Goal: Task Accomplishment & Management: Use online tool/utility

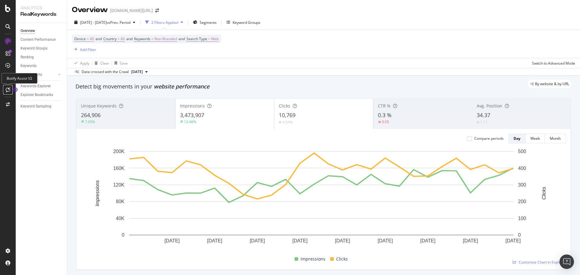
click at [6, 89] on icon at bounding box center [8, 89] width 5 height 5
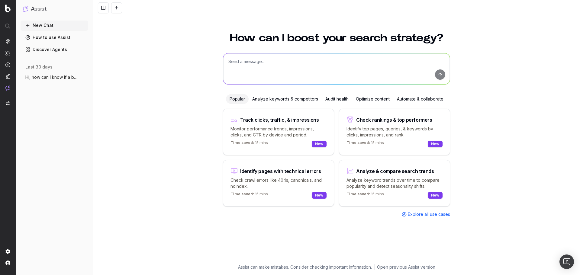
click at [52, 82] on button "Hi, how can I know if a bulk page list c" at bounding box center [55, 78] width 68 height 10
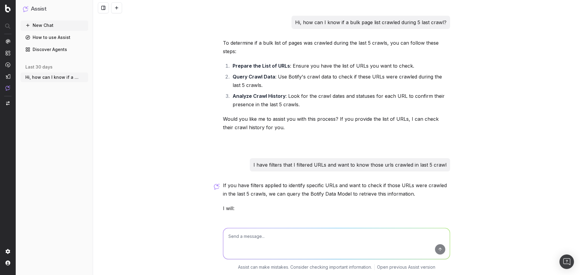
scroll to position [67, 0]
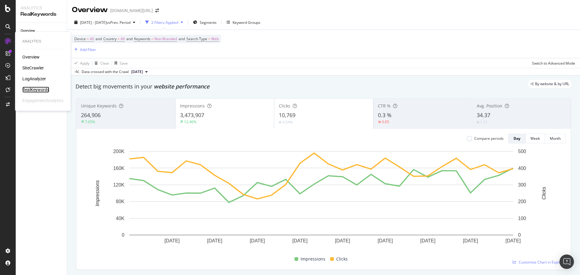
click at [33, 88] on div "RealKeywords" at bounding box center [35, 90] width 27 height 6
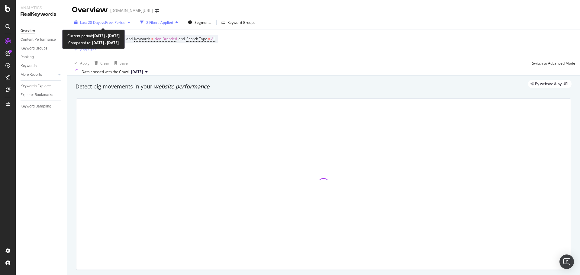
click at [98, 23] on span "Last 28 Days" at bounding box center [90, 22] width 21 height 5
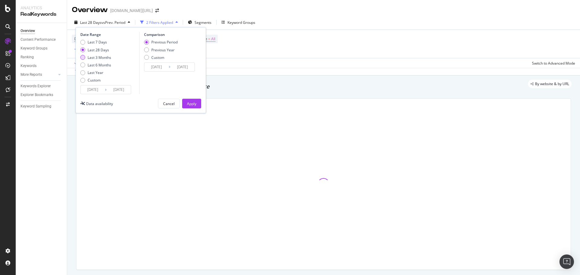
click at [106, 56] on div "Last 3 Months" at bounding box center [100, 57] width 24 height 5
type input "[DATE]"
click at [193, 105] on div "Apply" at bounding box center [191, 103] width 9 height 5
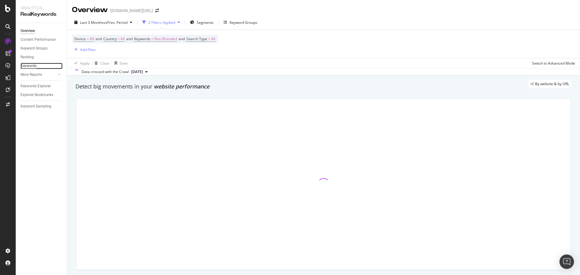
click at [30, 66] on div "Keywords" at bounding box center [29, 66] width 16 height 6
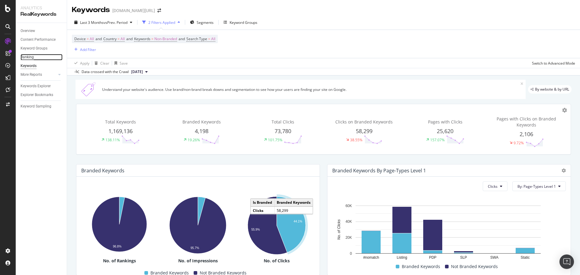
click at [28, 59] on div "Ranking" at bounding box center [27, 57] width 13 height 6
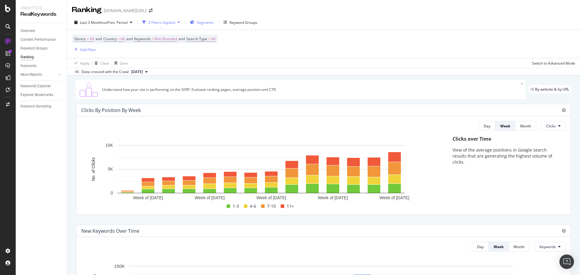
click at [212, 25] on div "Segments" at bounding box center [202, 22] width 24 height 9
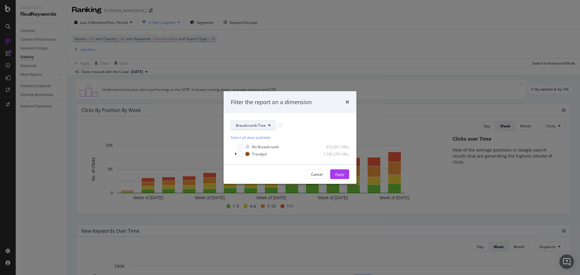
click at [244, 122] on button "Breadcrumb Tree" at bounding box center [253, 126] width 45 height 10
click at [241, 150] on span "Page-Types" at bounding box center [255, 147] width 39 height 5
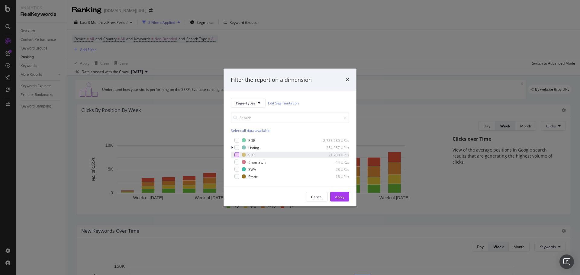
click at [237, 155] on div "modal" at bounding box center [237, 155] width 5 height 5
click at [347, 199] on button "Apply" at bounding box center [339, 197] width 19 height 10
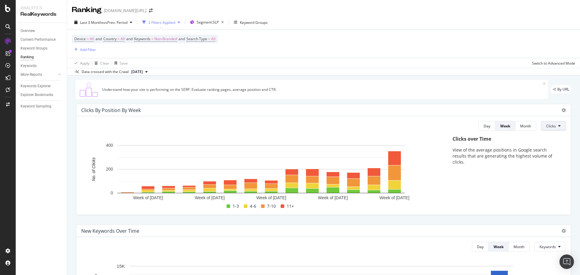
click at [547, 124] on span "Clicks" at bounding box center [552, 126] width 10 height 5
click at [551, 139] on span "Rankings" at bounding box center [553, 137] width 23 height 5
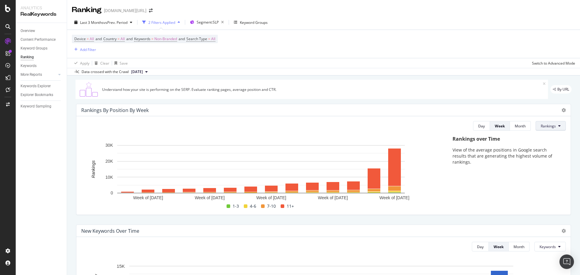
click at [541, 127] on span "Rankings" at bounding box center [548, 126] width 15 height 5
click at [543, 144] on div "Clicks" at bounding box center [548, 147] width 32 height 11
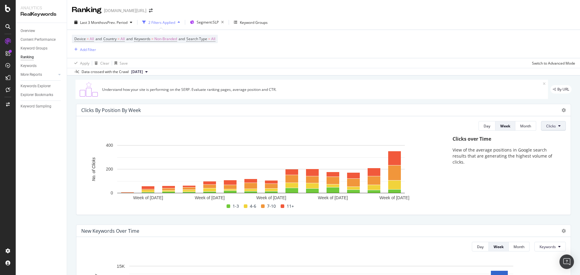
click at [542, 129] on button "Clicks" at bounding box center [553, 126] width 25 height 10
click at [547, 161] on span "Impressions" at bounding box center [553, 160] width 23 height 5
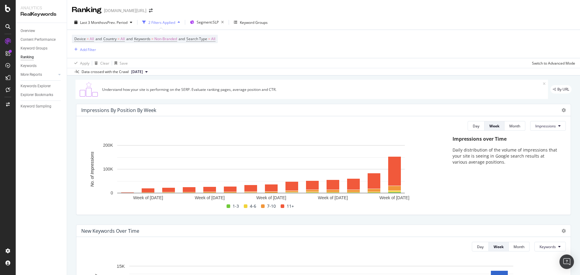
click at [538, 134] on div "Day Week Month Impressions Hold CMD (⌘) while clicking to filter the report. We…" at bounding box center [323, 165] width 495 height 99
click at [539, 128] on span "Impressions" at bounding box center [546, 126] width 21 height 5
click at [536, 168] on div "Missed Clicks" at bounding box center [542, 171] width 32 height 9
click at [542, 127] on span "Missed Clicks" at bounding box center [545, 126] width 23 height 5
click at [544, 151] on span "Clicks" at bounding box center [541, 149] width 23 height 5
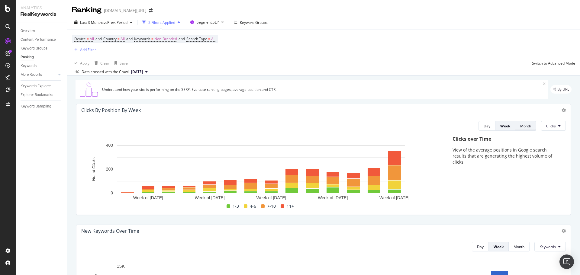
click at [516, 126] on button "Month" at bounding box center [526, 126] width 21 height 10
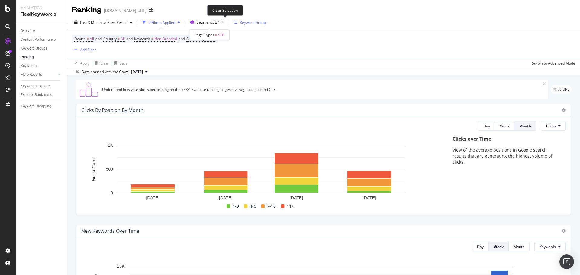
click at [223, 22] on icon "button" at bounding box center [223, 22] width 8 height 8
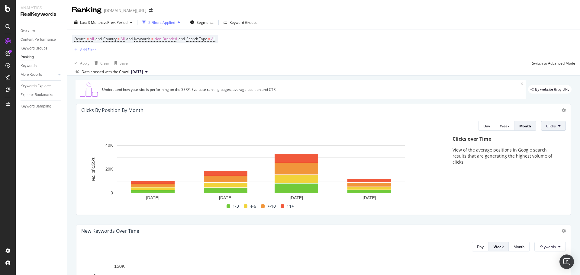
click at [547, 126] on span "Clicks" at bounding box center [552, 126] width 10 height 5
click at [552, 137] on span "Rankings" at bounding box center [553, 137] width 23 height 5
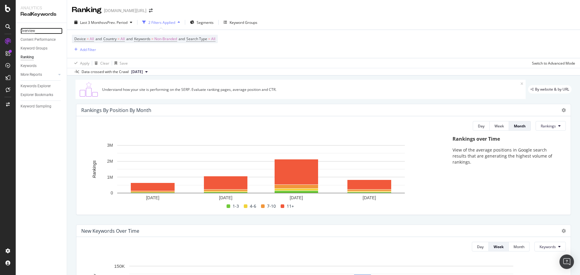
click at [33, 33] on div "Overview" at bounding box center [28, 31] width 15 height 6
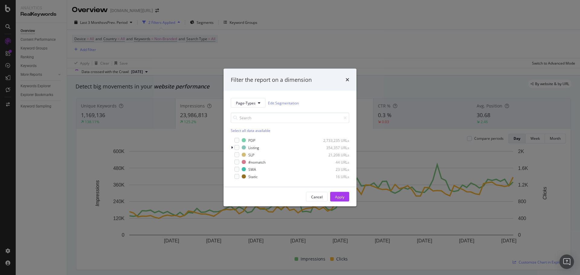
click at [244, 123] on input "modal" at bounding box center [290, 118] width 119 height 11
click at [239, 156] on div "modal" at bounding box center [237, 155] width 5 height 5
click at [238, 154] on icon "modal" at bounding box center [237, 155] width 3 height 3
click at [239, 154] on div "modal" at bounding box center [237, 155] width 5 height 5
click at [332, 197] on button "Apply" at bounding box center [339, 197] width 19 height 10
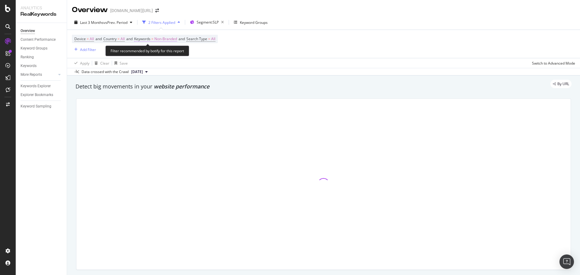
click at [166, 38] on span "Non-Branded" at bounding box center [165, 39] width 23 height 8
click at [164, 55] on span "Non-Branded" at bounding box center [155, 52] width 25 height 5
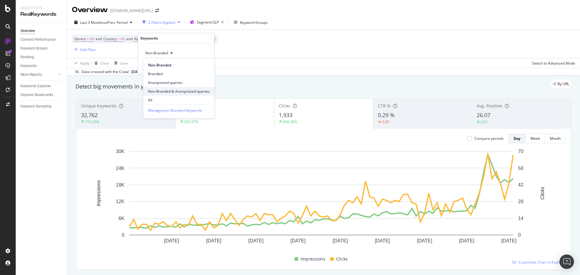
click at [165, 92] on span "Non-Branded & Anonymized queries" at bounding box center [179, 91] width 62 height 5
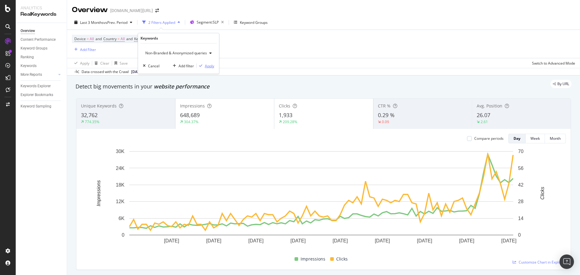
click at [207, 64] on div "Apply" at bounding box center [209, 65] width 9 height 5
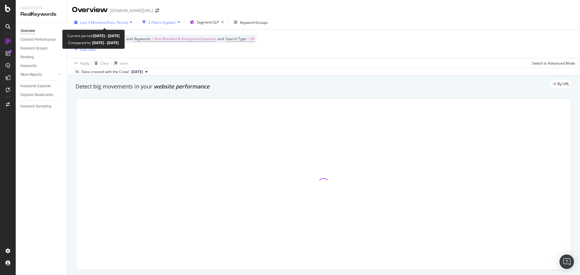
click at [107, 26] on div "Last 3 Months vs Prev. Period" at bounding box center [103, 22] width 63 height 9
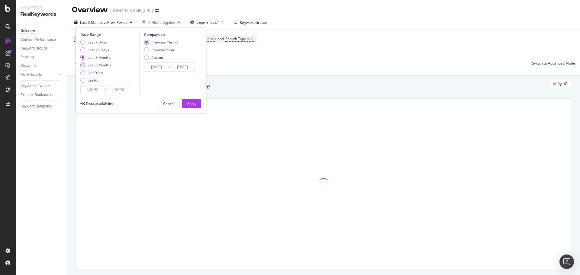
click at [98, 65] on div "Last 6 Months" at bounding box center [100, 65] width 24 height 5
type input "[DATE]"
click at [187, 103] on button "Apply" at bounding box center [191, 104] width 19 height 10
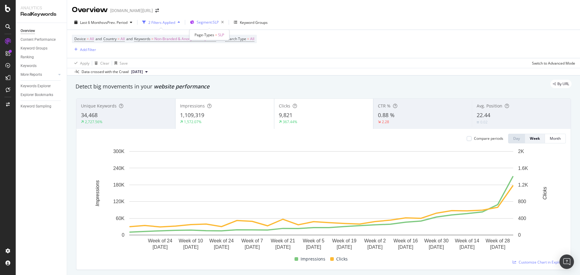
click at [203, 20] on span "Segment: SLP" at bounding box center [208, 22] width 22 height 5
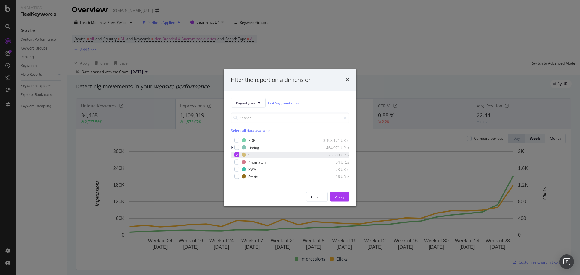
click at [238, 154] on icon "modal" at bounding box center [237, 155] width 3 height 3
click at [238, 170] on div "modal" at bounding box center [237, 169] width 5 height 5
click at [339, 200] on div "Apply" at bounding box center [339, 197] width 9 height 9
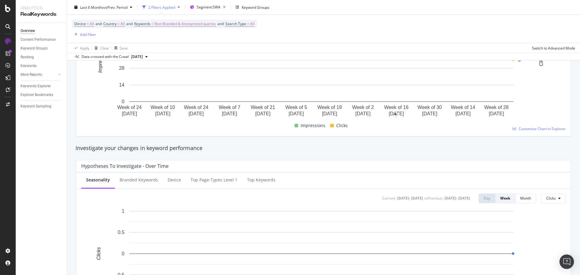
scroll to position [35, 0]
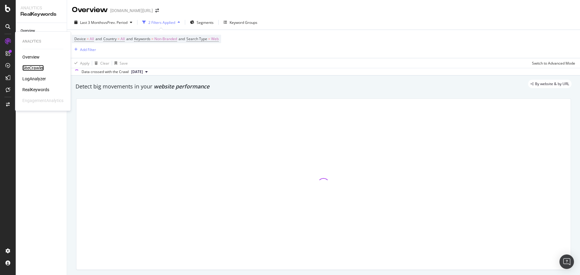
drag, startPoint x: 33, startPoint y: 70, endPoint x: 42, endPoint y: 68, distance: 9.3
click at [33, 70] on div "SiteCrawler" at bounding box center [32, 68] width 21 height 6
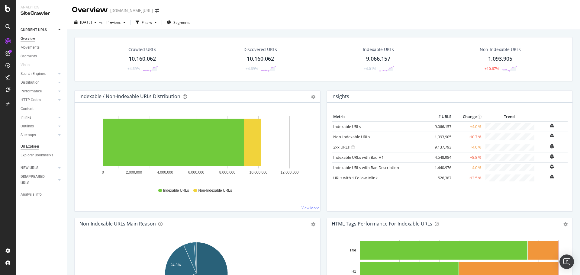
click at [37, 145] on div "Url Explorer" at bounding box center [30, 147] width 19 height 6
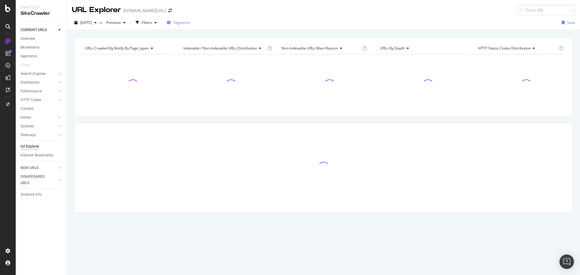
click at [190, 24] on span "Segments" at bounding box center [182, 22] width 17 height 5
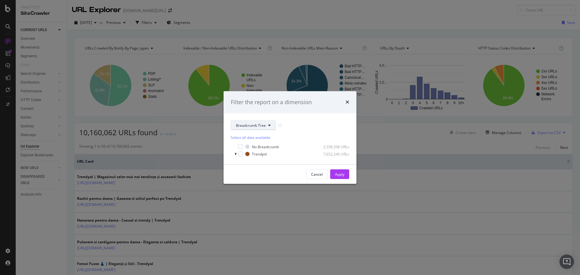
click at [247, 126] on span "Breadcrumb Tree" at bounding box center [251, 125] width 30 height 5
click at [248, 144] on div "Page-Types" at bounding box center [255, 147] width 49 height 9
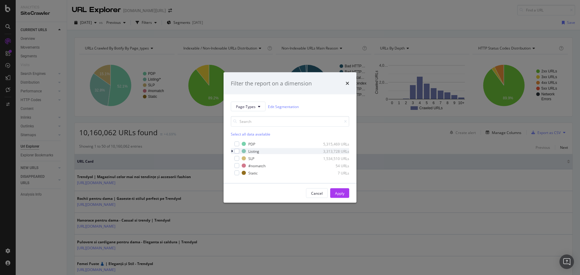
click at [233, 152] on div "modal" at bounding box center [233, 151] width 4 height 6
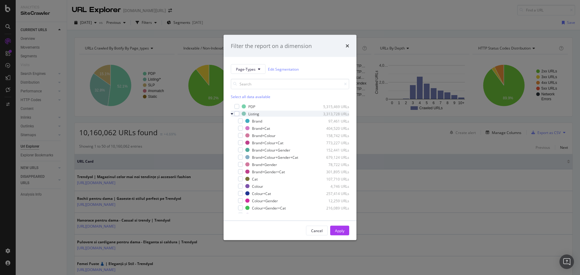
click at [232, 114] on icon "modal" at bounding box center [232, 114] width 2 height 4
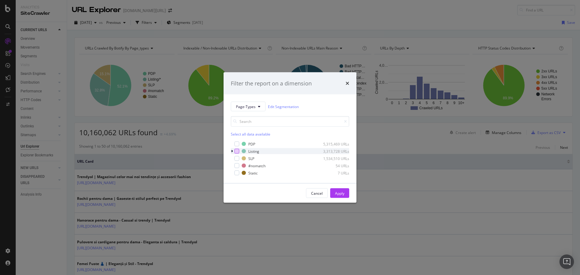
click at [237, 151] on div "modal" at bounding box center [237, 151] width 5 height 5
drag, startPoint x: 335, startPoint y: 194, endPoint x: 333, endPoint y: 184, distance: 10.6
click at [335, 194] on div "Apply" at bounding box center [339, 193] width 9 height 5
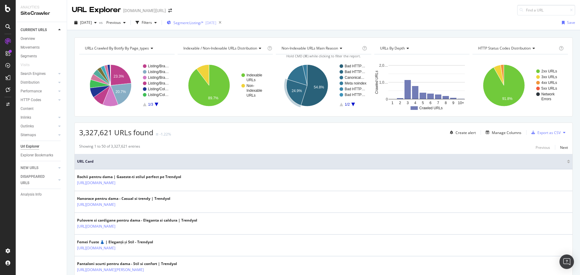
click at [191, 19] on div "Segment: Listing/* 2025-08-07" at bounding box center [192, 22] width 50 height 9
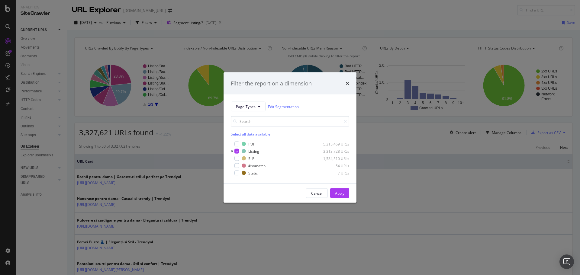
click at [273, 25] on div "Filter the report on a dimension Page-Types Edit Segmentation Select all data a…" at bounding box center [290, 137] width 580 height 275
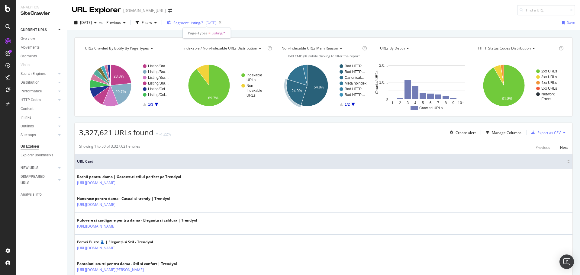
click at [202, 25] on span "Segment: Listing/*" at bounding box center [189, 22] width 30 height 5
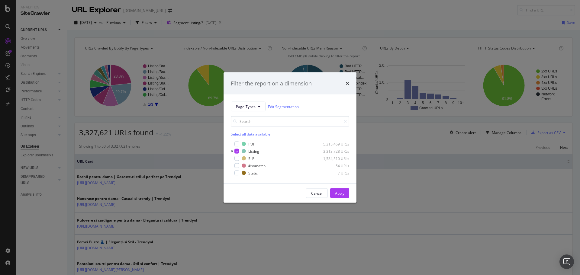
click at [317, 33] on div "Filter the report on a dimension Page-Types Edit Segmentation Select all data a…" at bounding box center [290, 137] width 580 height 275
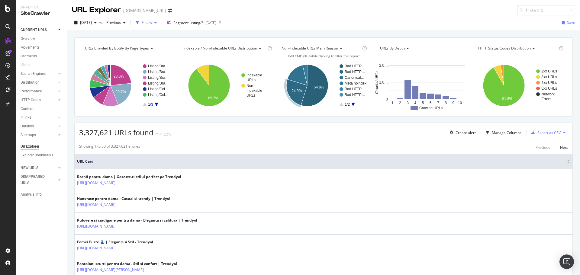
click at [159, 24] on div "Filters" at bounding box center [146, 22] width 26 height 9
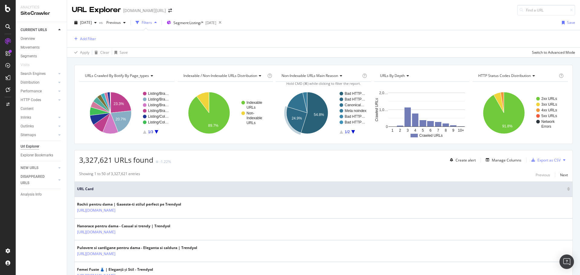
click at [159, 26] on div "Filters" at bounding box center [146, 22] width 26 height 9
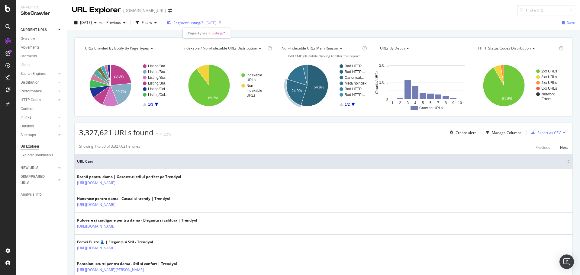
click at [191, 23] on span "Segment: Listing/*" at bounding box center [189, 22] width 30 height 5
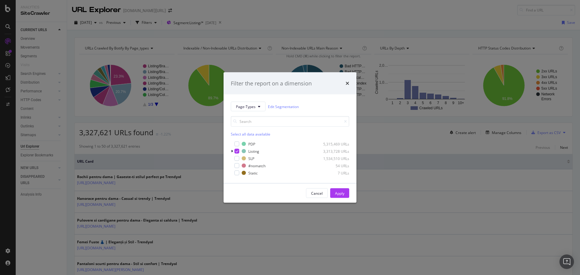
drag, startPoint x: 368, startPoint y: 23, endPoint x: 351, endPoint y: 26, distance: 17.8
click at [368, 24] on div "Filter the report on a dimension Page-Types Edit Segmentation Select all data a…" at bounding box center [290, 137] width 580 height 275
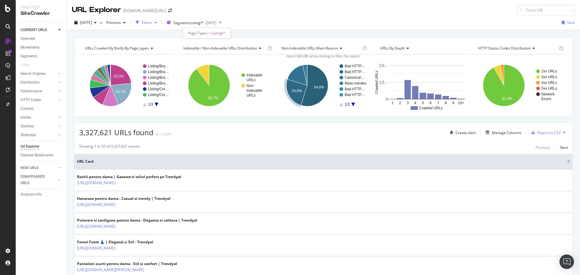
click at [152, 21] on div "Filters" at bounding box center [147, 22] width 10 height 5
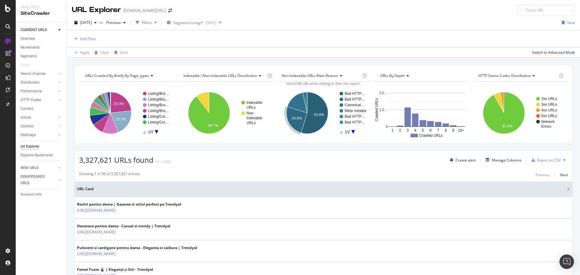
drag, startPoint x: 165, startPoint y: 23, endPoint x: 181, endPoint y: 23, distance: 16.0
click at [157, 23] on icon "button" at bounding box center [155, 23] width 2 height 4
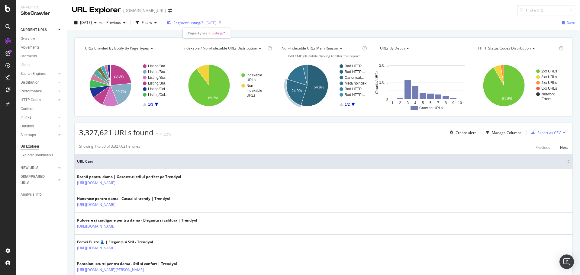
click at [184, 23] on div "Segment: Listing/* 2025-08-07" at bounding box center [192, 22] width 50 height 5
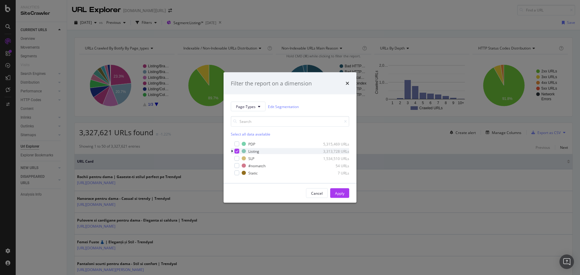
click at [233, 151] on div "modal" at bounding box center [233, 151] width 4 height 6
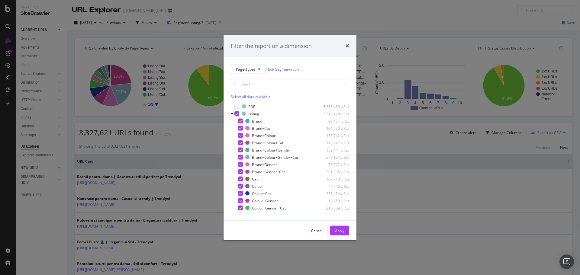
click at [274, 2] on div "Filter the report on a dimension Page-Types Edit Segmentation Select all data a…" at bounding box center [290, 137] width 580 height 275
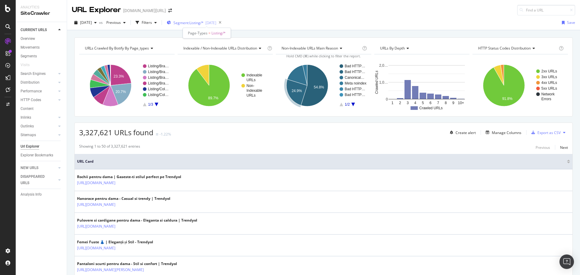
click at [184, 24] on div "Segment: Listing/* 2025-08-07" at bounding box center [192, 22] width 50 height 5
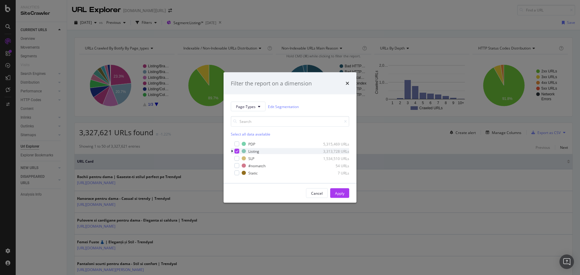
click at [233, 151] on div "modal" at bounding box center [233, 151] width 4 height 6
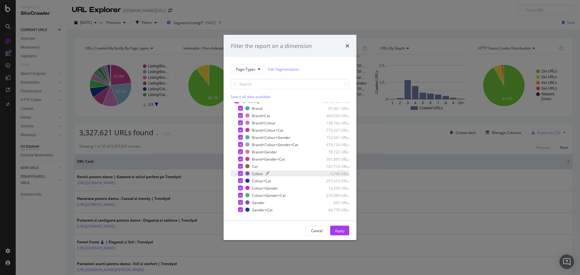
scroll to position [34, 0]
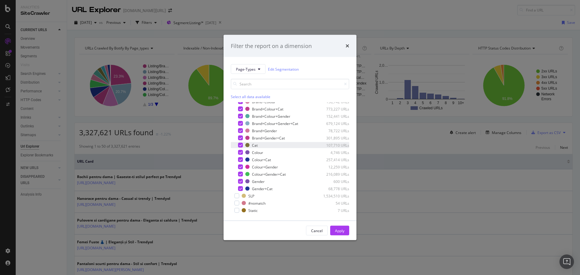
click at [239, 146] on icon "modal" at bounding box center [240, 145] width 3 height 3
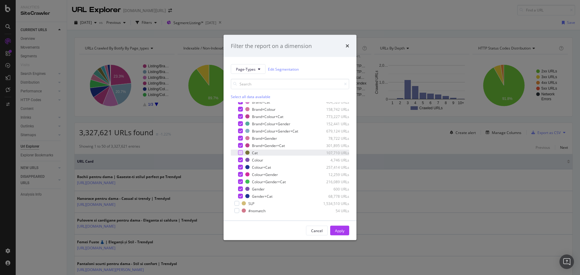
scroll to position [23, 0]
click at [242, 199] on div "modal" at bounding box center [240, 200] width 5 height 5
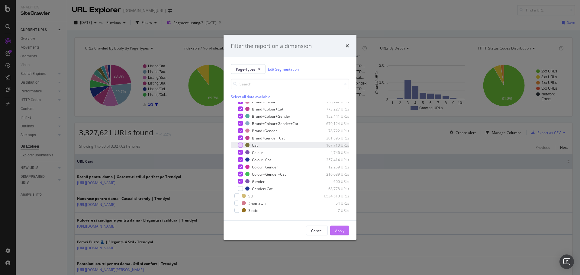
click at [340, 232] on div "Apply" at bounding box center [339, 230] width 9 height 5
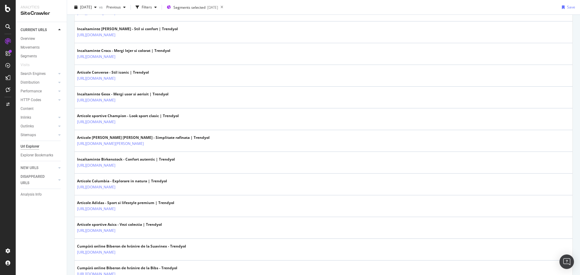
scroll to position [752, 0]
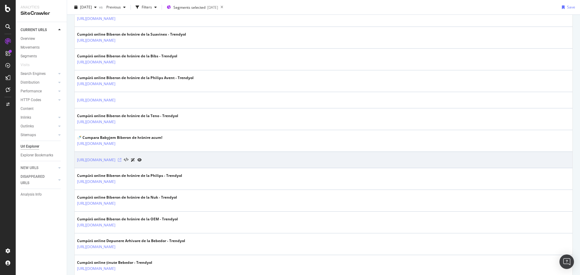
click at [122, 161] on icon at bounding box center [120, 160] width 4 height 4
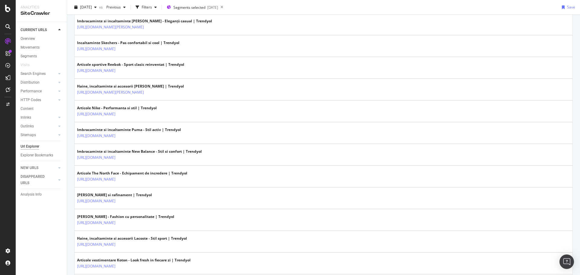
scroll to position [0, 0]
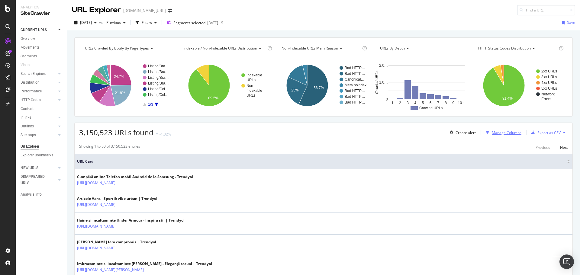
click at [494, 134] on div "Manage Columns" at bounding box center [507, 132] width 30 height 5
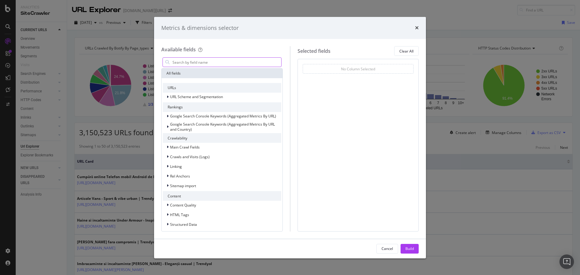
click at [213, 64] on input "modal" at bounding box center [226, 62] width 109 height 9
click at [417, 28] on icon "times" at bounding box center [417, 27] width 4 height 5
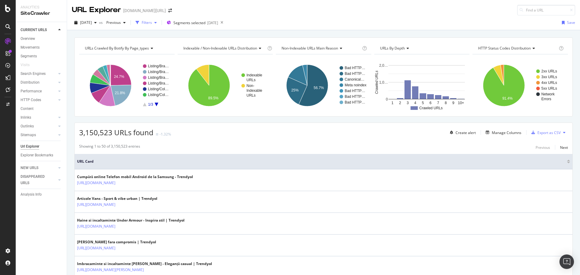
click at [142, 23] on div "button" at bounding box center [137, 22] width 8 height 8
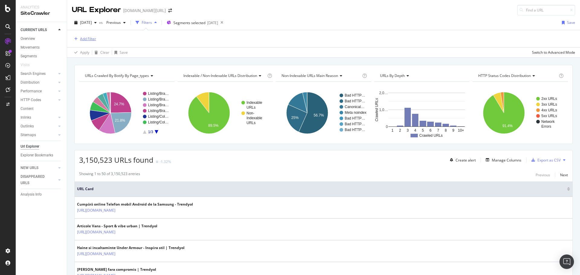
click at [79, 37] on div "button" at bounding box center [76, 39] width 8 height 4
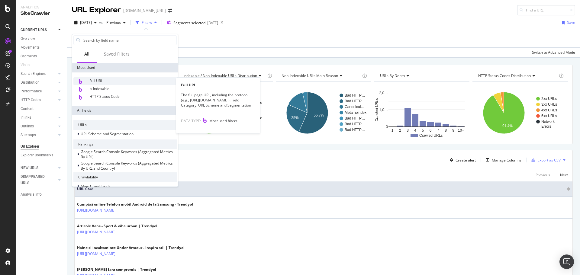
click at [96, 84] on div "Full URL" at bounding box center [124, 81] width 103 height 8
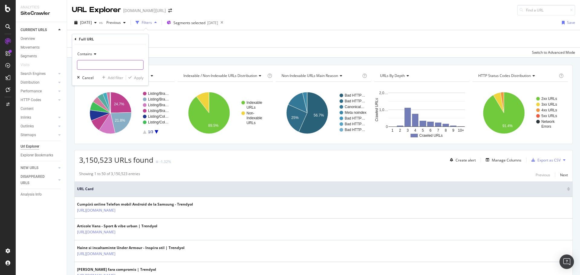
click at [103, 64] on input "text" at bounding box center [110, 65] width 66 height 10
type input "pi="
click at [95, 58] on div "Contains" at bounding box center [110, 54] width 67 height 10
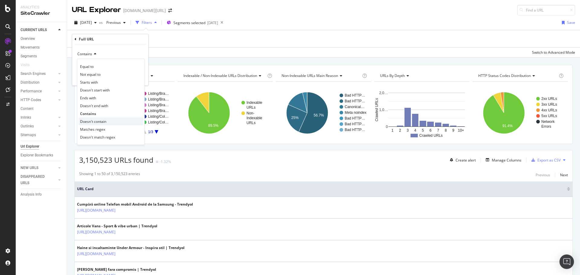
click at [103, 120] on span "Doesn't contain" at bounding box center [93, 121] width 26 height 5
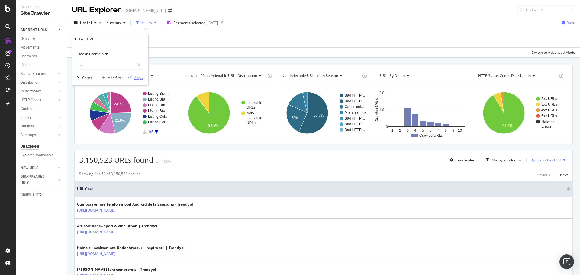
click at [139, 79] on div "Apply" at bounding box center [138, 77] width 9 height 5
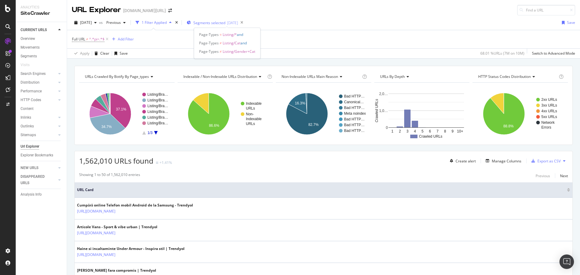
click at [208, 21] on span "Segments selected" at bounding box center [209, 22] width 32 height 5
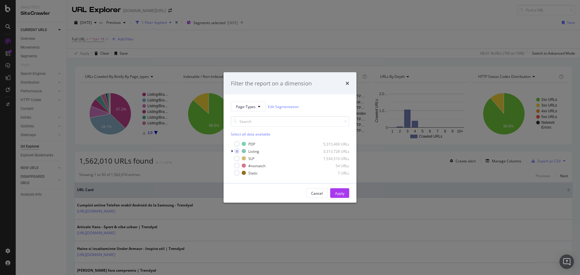
click at [329, 24] on div "Filter the report on a dimension Page-Types Edit Segmentation Select all data a…" at bounding box center [290, 137] width 580 height 275
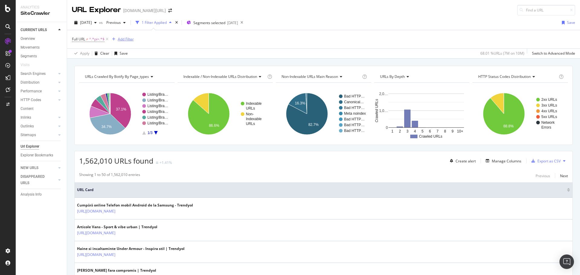
click at [133, 42] on div "Add Filter" at bounding box center [126, 39] width 16 height 5
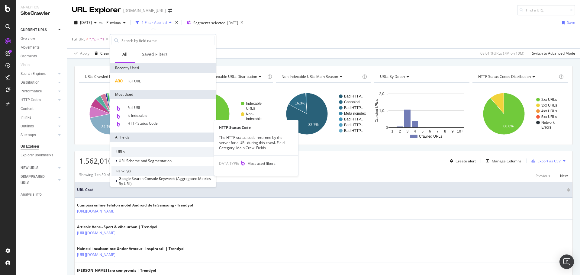
click at [147, 126] on span "HTTP Status Code" at bounding box center [143, 123] width 30 height 5
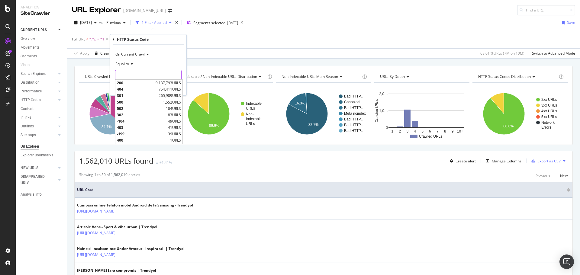
click at [140, 76] on input "number" at bounding box center [148, 75] width 67 height 10
click at [140, 80] on span "200" at bounding box center [135, 82] width 37 height 5
type input "200"
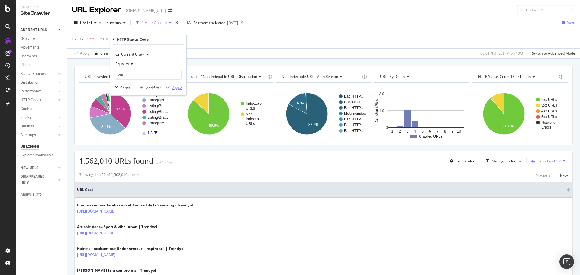
click at [172, 86] on div "Apply" at bounding box center [176, 87] width 9 height 5
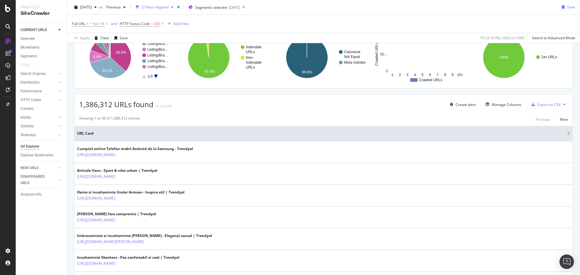
scroll to position [1, 0]
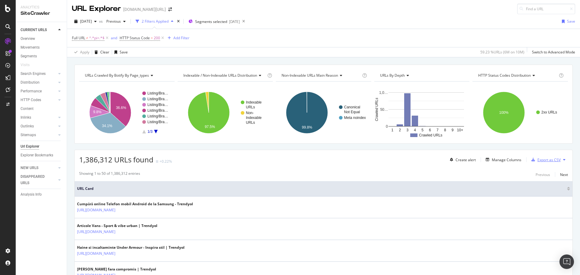
click at [554, 161] on div "Export as CSV" at bounding box center [549, 160] width 23 height 5
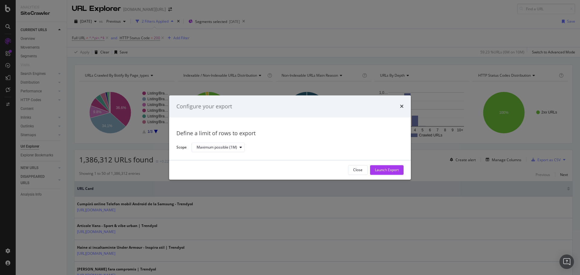
click at [350, 63] on div "Configure your export Define a limit of rows to export Scope Maximum possible (…" at bounding box center [290, 137] width 580 height 275
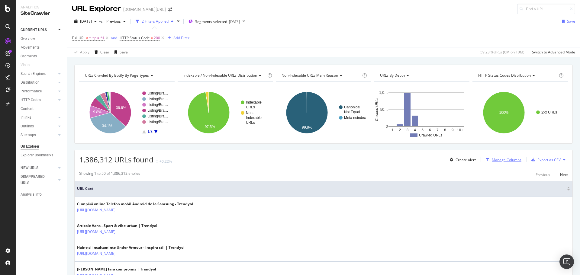
click at [492, 160] on div "Manage Columns" at bounding box center [507, 160] width 30 height 5
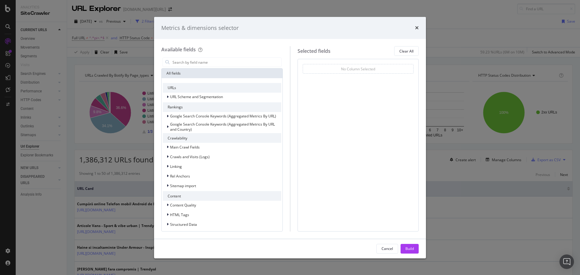
click at [462, 81] on div "Metrics & dimensions selector Available fields All fields URLs URL Scheme and S…" at bounding box center [290, 137] width 580 height 275
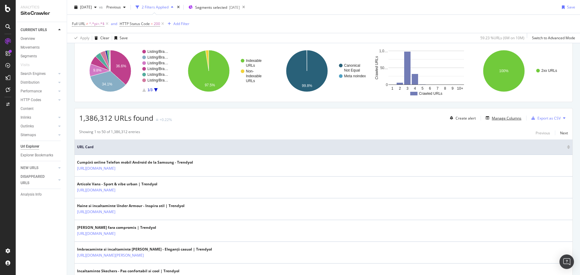
scroll to position [0, 0]
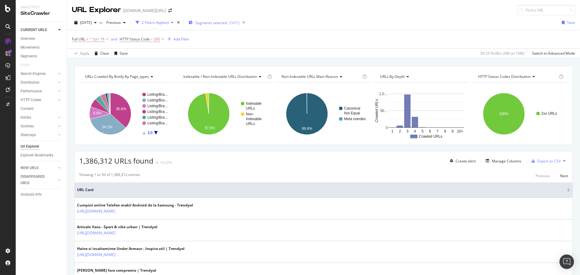
click at [224, 26] on div "Segments selected 2025-08-07" at bounding box center [214, 22] width 51 height 9
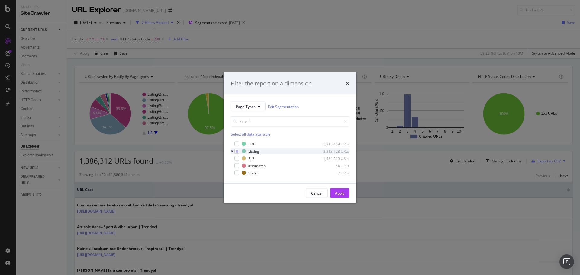
click at [231, 152] on div "modal" at bounding box center [233, 151] width 4 height 6
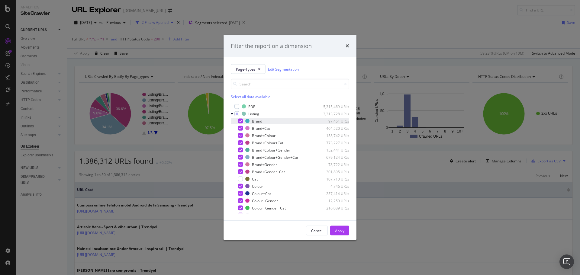
click at [239, 120] on icon "modal" at bounding box center [240, 121] width 3 height 3
click at [337, 231] on div "Apply" at bounding box center [339, 230] width 9 height 5
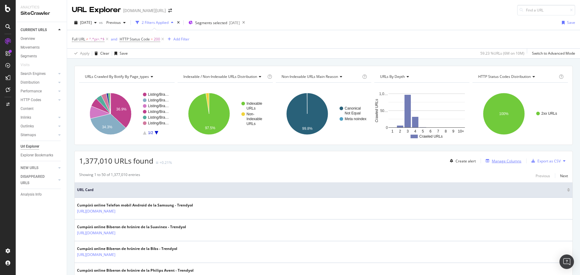
click at [494, 162] on div "Manage Columns" at bounding box center [507, 161] width 30 height 5
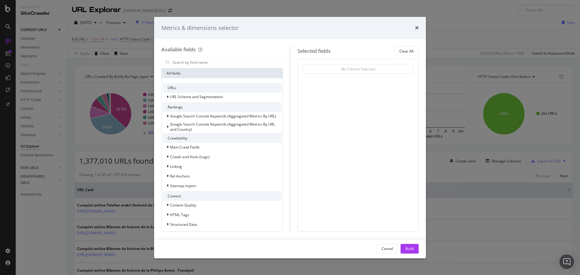
drag, startPoint x: 279, startPoint y: 12, endPoint x: 263, endPoint y: 22, distance: 18.2
click at [279, 12] on div "Metrics & dimensions selector Available fields All fields URLs URL Scheme and S…" at bounding box center [290, 137] width 580 height 275
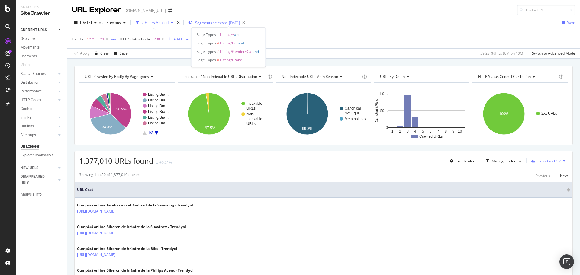
click at [215, 24] on span "Segments selected" at bounding box center [211, 22] width 32 height 5
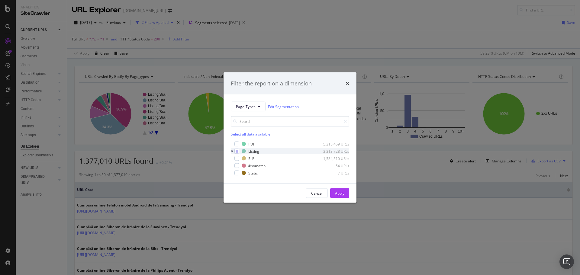
click at [233, 153] on icon "modal" at bounding box center [232, 152] width 2 height 4
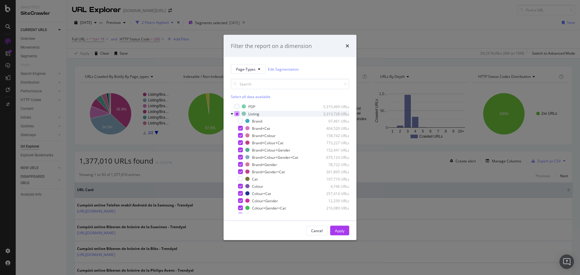
click at [236, 114] on icon "modal" at bounding box center [237, 113] width 3 height 3
click at [237, 113] on icon "modal" at bounding box center [237, 113] width 3 height 3
click at [242, 128] on div "modal" at bounding box center [240, 128] width 5 height 5
click at [242, 136] on div "modal" at bounding box center [240, 135] width 5 height 5
click at [240, 145] on div "modal" at bounding box center [240, 143] width 5 height 5
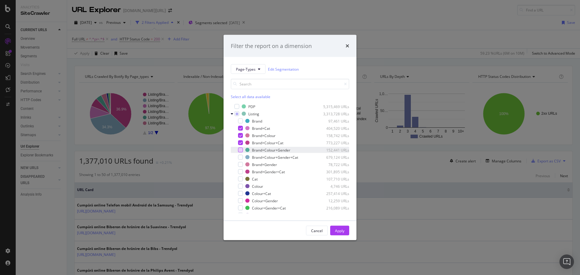
click at [240, 150] on div "modal" at bounding box center [240, 150] width 5 height 5
click at [240, 158] on div "modal" at bounding box center [240, 157] width 5 height 5
drag, startPoint x: 345, startPoint y: 233, endPoint x: 339, endPoint y: 219, distance: 14.9
click at [344, 232] on button "Apply" at bounding box center [339, 231] width 19 height 10
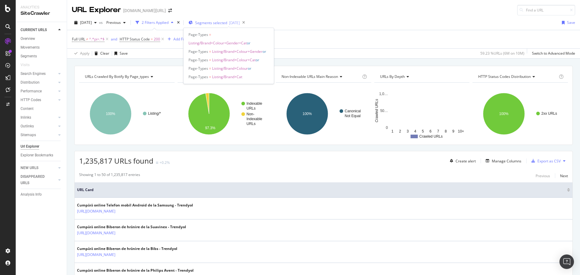
click at [215, 23] on span "Segments selected" at bounding box center [211, 22] width 32 height 5
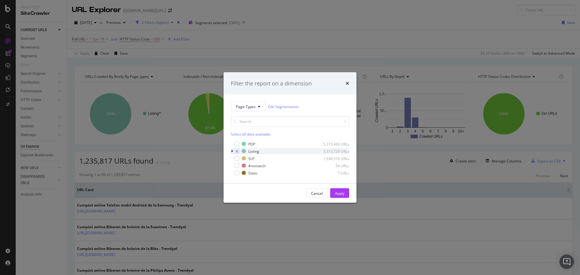
click at [232, 151] on icon "modal" at bounding box center [232, 152] width 2 height 4
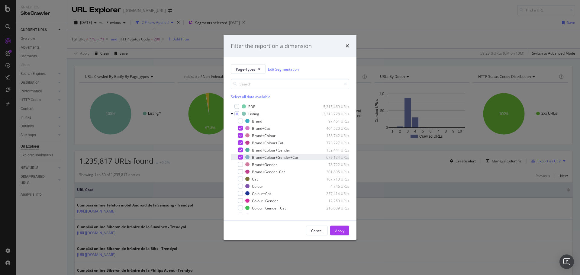
click at [242, 158] on icon "modal" at bounding box center [240, 157] width 3 height 3
click at [239, 150] on icon "modal" at bounding box center [240, 150] width 3 height 3
drag, startPoint x: 343, startPoint y: 230, endPoint x: 349, endPoint y: 210, distance: 20.8
click at [343, 230] on div "Apply" at bounding box center [339, 230] width 9 height 5
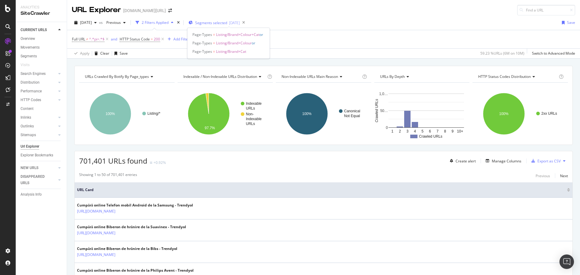
click at [212, 22] on span "Segments selected" at bounding box center [211, 22] width 32 height 5
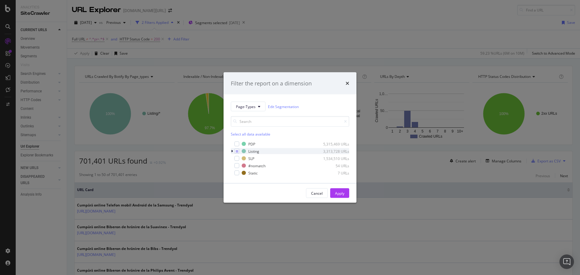
click at [232, 151] on icon "modal" at bounding box center [232, 152] width 2 height 4
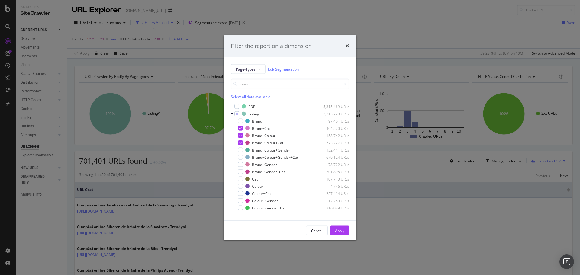
click at [349, 46] on div "Filter the report on a dimension" at bounding box center [290, 46] width 133 height 22
click at [347, 46] on icon "times" at bounding box center [348, 46] width 4 height 5
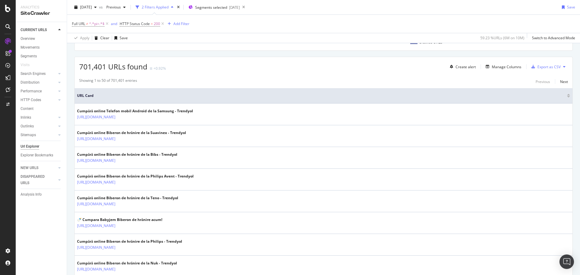
scroll to position [72, 0]
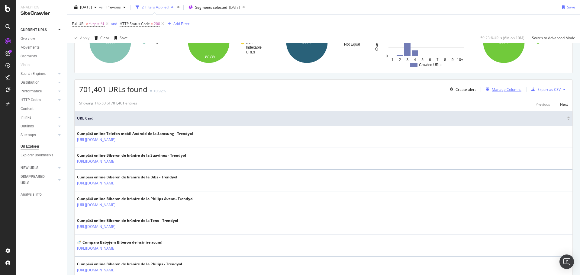
click at [487, 88] on div "button" at bounding box center [488, 90] width 8 height 4
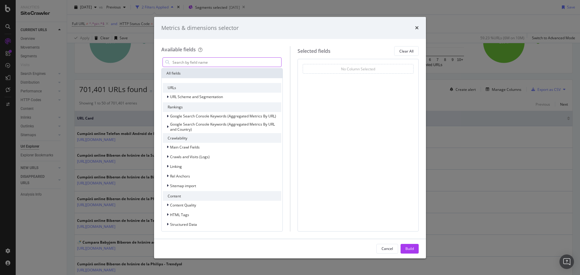
click at [253, 61] on input "modal" at bounding box center [226, 62] width 109 height 9
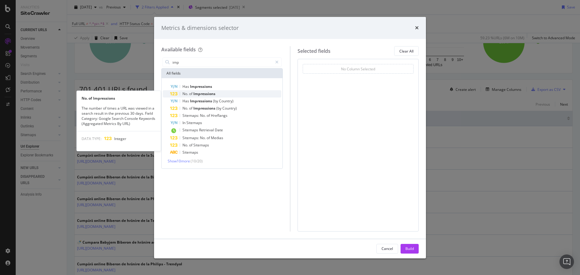
type input "imp"
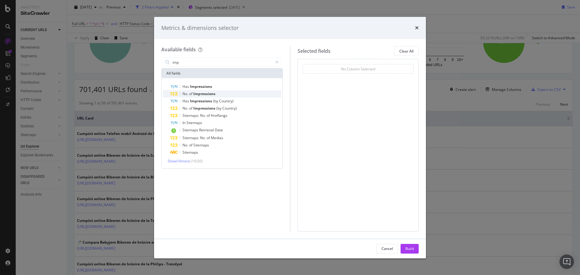
click at [202, 94] on span "Impressions" at bounding box center [204, 93] width 22 height 5
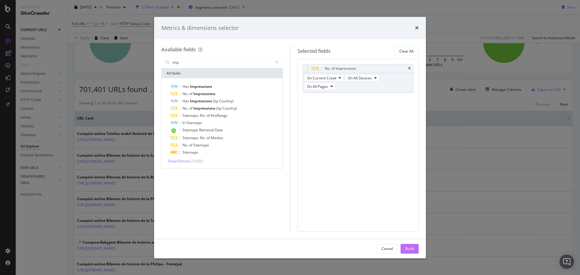
click at [411, 249] on div "Build" at bounding box center [410, 248] width 8 height 5
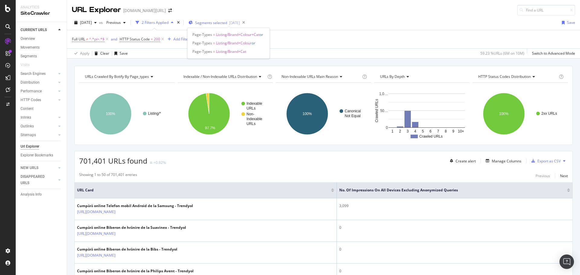
click at [215, 21] on span "Segments selected" at bounding box center [211, 22] width 32 height 5
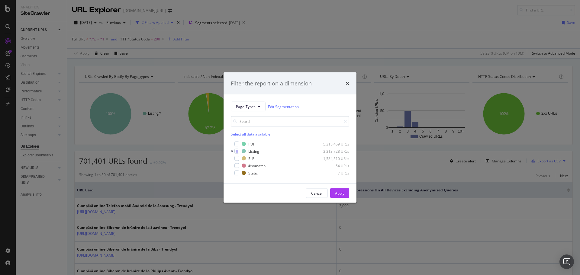
click at [316, 50] on div "Filter the report on a dimension Page-Types Edit Segmentation Select all data a…" at bounding box center [290, 137] width 580 height 275
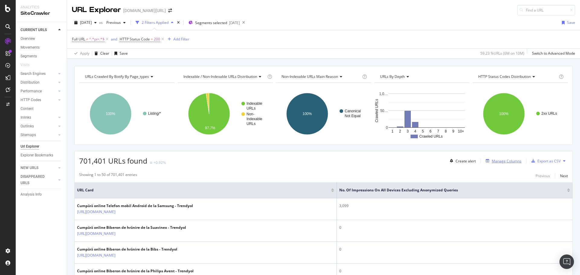
click at [512, 162] on div "Manage Columns" at bounding box center [507, 161] width 30 height 5
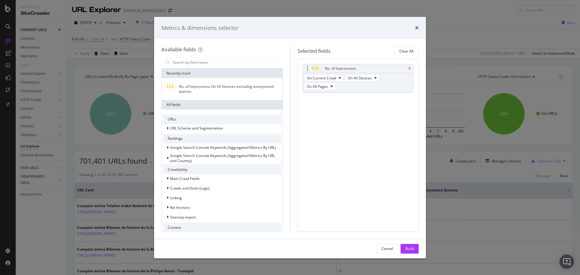
click at [409, 68] on icon "times" at bounding box center [409, 69] width 3 height 4
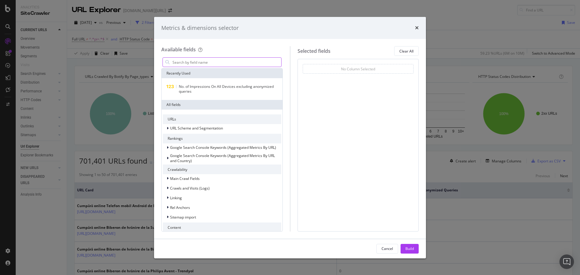
click at [179, 62] on input "modal" at bounding box center [226, 62] width 109 height 9
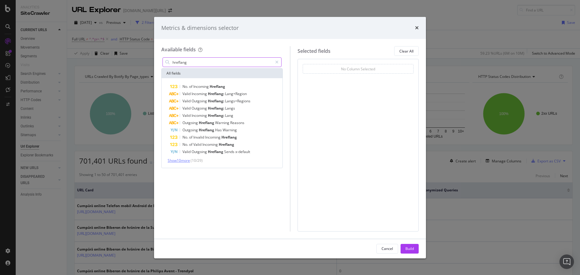
type input "hreflang"
click at [175, 160] on span "Show 10 more" at bounding box center [179, 160] width 22 height 5
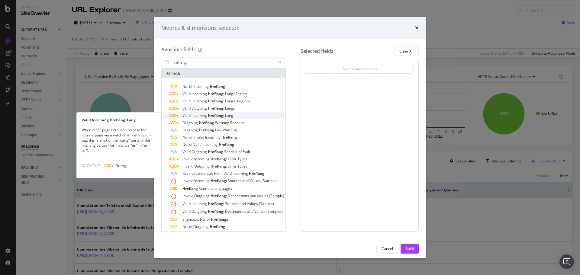
click at [229, 117] on span "Lang" at bounding box center [229, 115] width 8 height 5
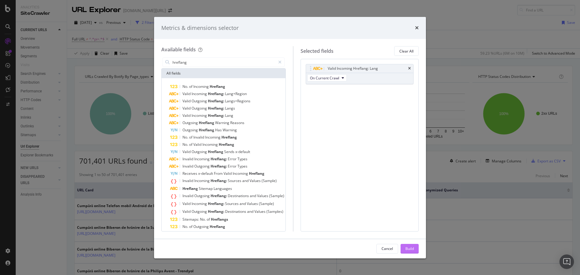
click at [415, 250] on button "Build" at bounding box center [410, 249] width 18 height 10
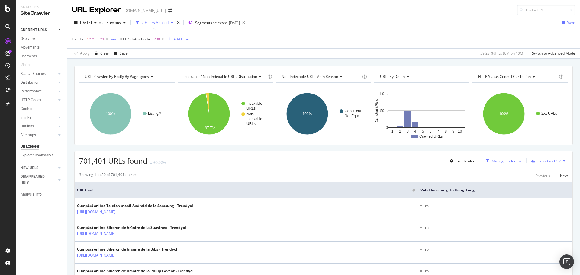
click at [506, 162] on div "Manage Columns" at bounding box center [507, 161] width 30 height 5
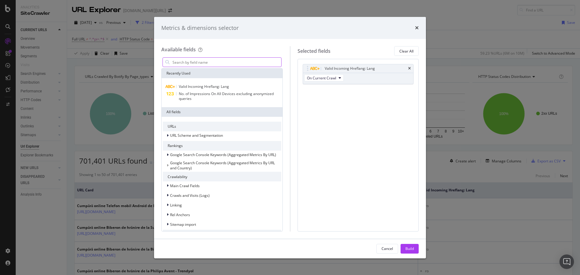
click at [205, 64] on input "modal" at bounding box center [226, 62] width 109 height 9
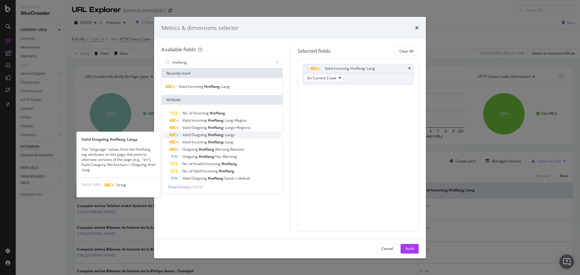
type input "hreflang"
click at [205, 135] on span "Outgoing" at bounding box center [200, 134] width 16 height 5
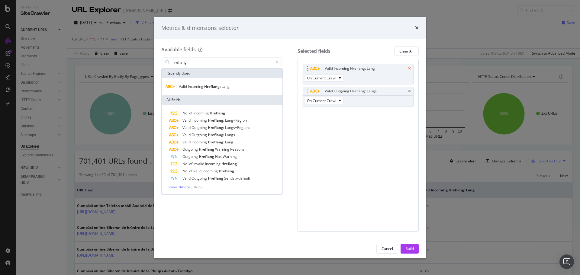
click at [409, 67] on icon "times" at bounding box center [409, 69] width 3 height 4
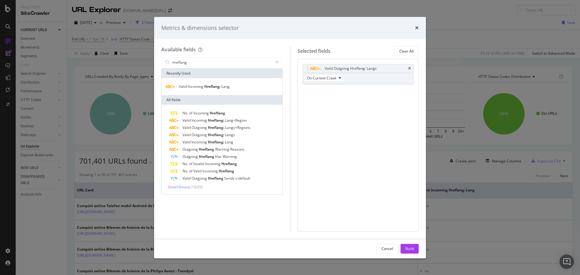
drag, startPoint x: 408, startPoint y: 245, endPoint x: 395, endPoint y: 238, distance: 14.4
click at [408, 245] on div "Build" at bounding box center [410, 249] width 8 height 9
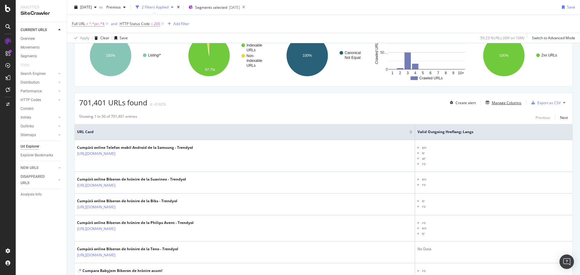
scroll to position [116, 0]
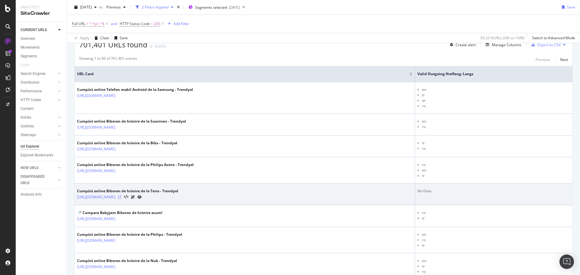
click at [122, 197] on icon at bounding box center [120, 198] width 4 height 4
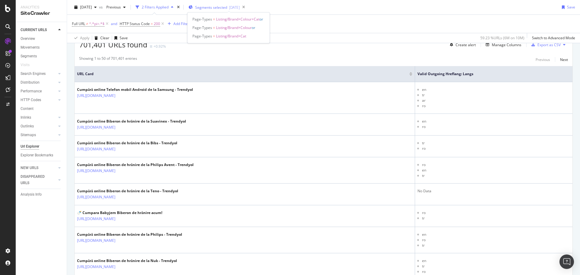
click at [227, 8] on span "Segments selected" at bounding box center [211, 7] width 32 height 5
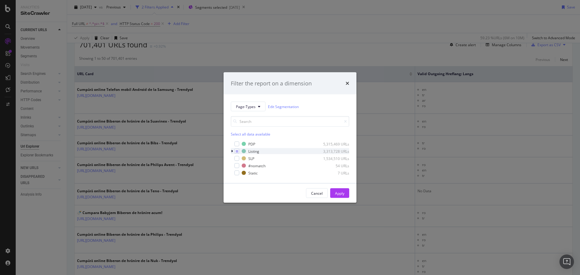
click at [231, 151] on icon "modal" at bounding box center [232, 152] width 2 height 4
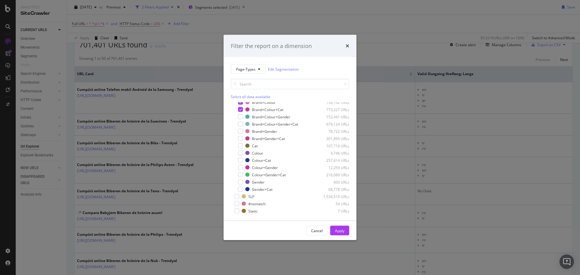
scroll to position [34, 0]
click at [419, 16] on div "Filter the report on a dimension Page-Types Edit Segmentation Select all data a…" at bounding box center [290, 137] width 580 height 275
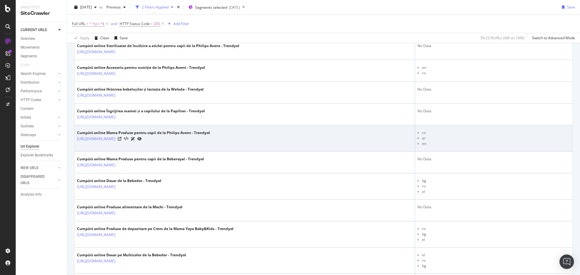
scroll to position [580, 0]
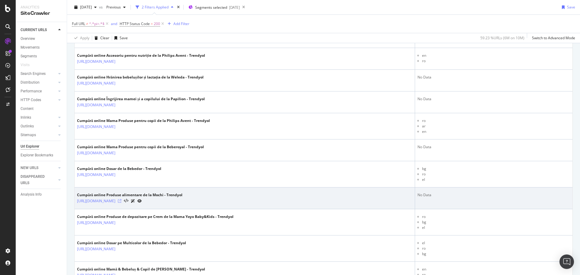
click at [122, 202] on icon at bounding box center [120, 202] width 4 height 4
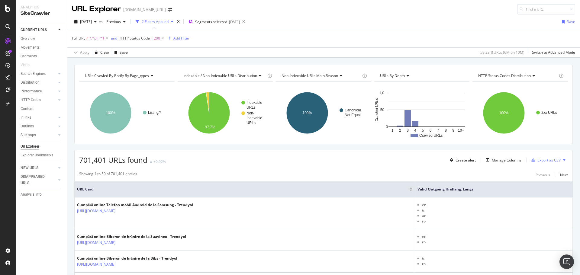
scroll to position [0, 0]
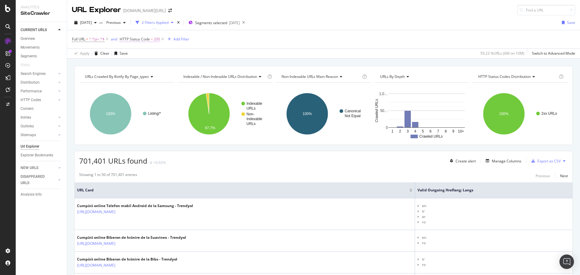
click at [141, 39] on span "HTTP Status Code" at bounding box center [135, 39] width 30 height 5
click at [84, 39] on span "Full URL" at bounding box center [78, 39] width 13 height 5
click at [251, 50] on div "Apply Clear Save 59.23 % URLs ( 6M on 10M ) Switch to Advanced Mode" at bounding box center [323, 53] width 513 height 10
click at [138, 40] on span "HTTP Status Code" at bounding box center [135, 39] width 30 height 5
drag, startPoint x: 347, startPoint y: 42, endPoint x: 344, endPoint y: 35, distance: 8.0
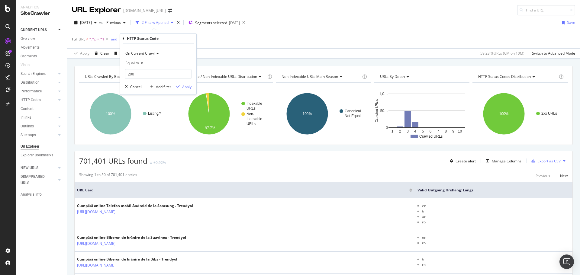
click at [347, 42] on div "Full URL ≠ ^.*pi=.*$ and HTTP Status Code = 200 Add Filter" at bounding box center [324, 39] width 504 height 18
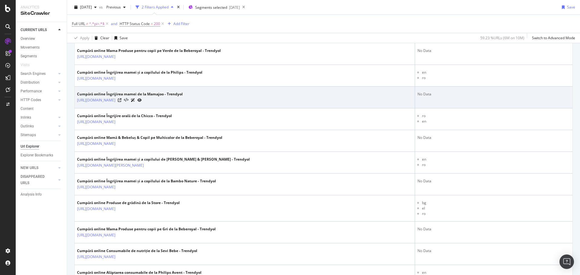
scroll to position [1115, 0]
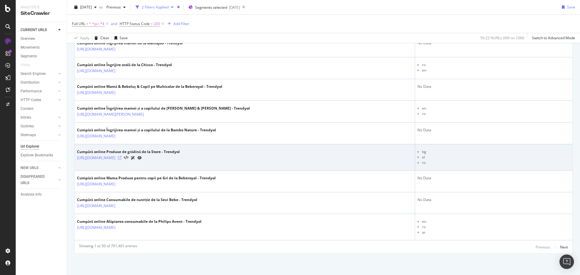
click at [122, 158] on icon at bounding box center [120, 158] width 4 height 4
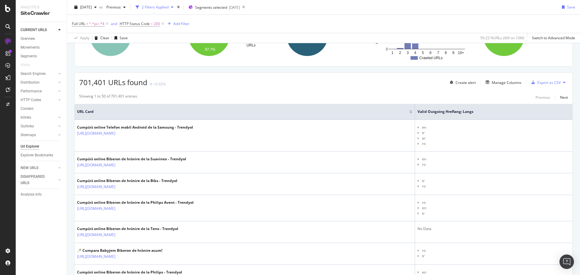
scroll to position [0, 0]
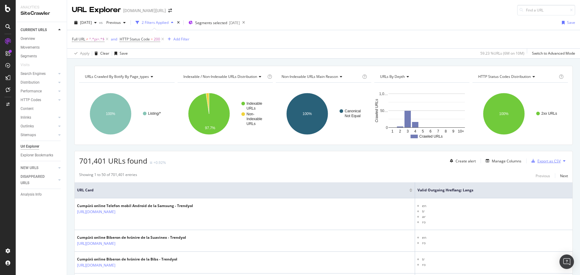
click at [538, 160] on div "Export as CSV" at bounding box center [549, 161] width 23 height 5
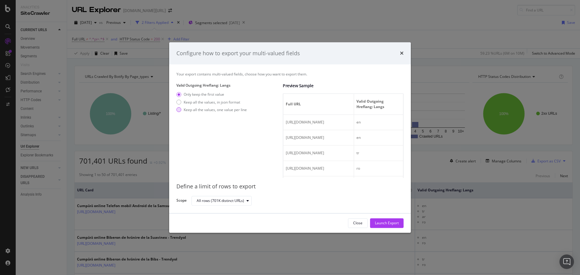
click at [191, 107] on div "Keep all the values, one value per line" at bounding box center [215, 109] width 63 height 5
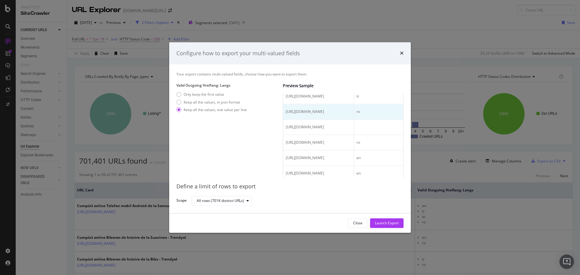
scroll to position [78, 0]
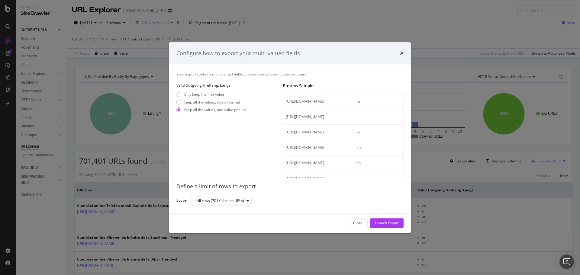
drag, startPoint x: 370, startPoint y: 128, endPoint x: 405, endPoint y: 125, distance: 34.8
click at [406, 126] on div "Your export contains multi-valued fields, choose how you want to export them. V…" at bounding box center [290, 138] width 242 height 149
drag, startPoint x: 387, startPoint y: 121, endPoint x: 410, endPoint y: 121, distance: 22.7
click at [410, 121] on div "Your export contains multi-valued fields, choose how you want to export them. V…" at bounding box center [290, 138] width 242 height 149
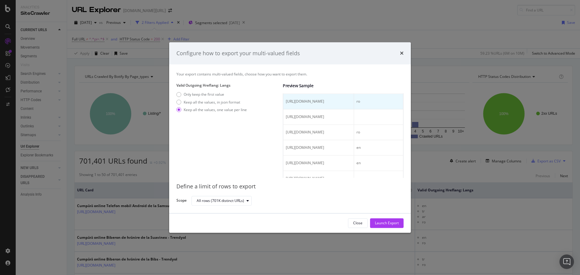
click at [394, 110] on td "ro" at bounding box center [378, 101] width 49 height 15
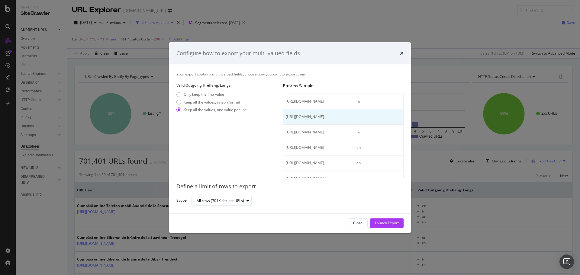
drag, startPoint x: 336, startPoint y: 145, endPoint x: 365, endPoint y: 145, distance: 29.3
click at [352, 120] on div "https://www.trendyol.com/ro/teno-biberon-de-hranire-x-b110375-c165849" at bounding box center [319, 117] width 66 height 5
drag, startPoint x: 356, startPoint y: 151, endPoint x: 307, endPoint y: 146, distance: 49.2
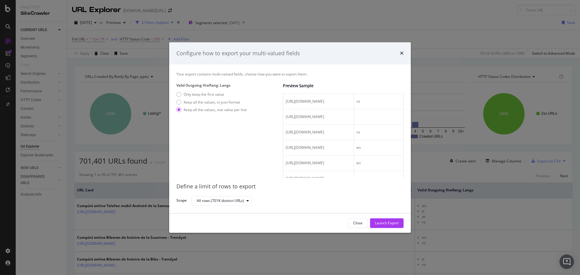
drag, startPoint x: 310, startPoint y: 144, endPoint x: 276, endPoint y: 138, distance: 34.3
click at [270, 140] on div "Valid Outgoing Hreflang: Langs Only keep the first value Keep all the values, i…" at bounding box center [290, 130] width 227 height 95
click at [302, 125] on td "https://www.trendyol.com/ro/teno-biberon-de-hranire-x-b110375-c165849" at bounding box center [319, 117] width 71 height 15
drag, startPoint x: 322, startPoint y: 145, endPoint x: 355, endPoint y: 142, distance: 32.4
click at [324, 120] on span "https://www.trendyol.com/ro/teno-biberon-de-hranire-x-b110375-c165849" at bounding box center [305, 117] width 38 height 5
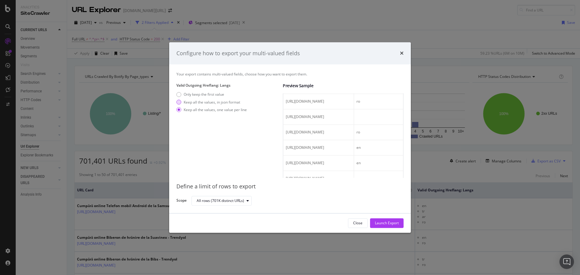
click at [226, 102] on div "Keep all the values, in json format" at bounding box center [212, 102] width 57 height 5
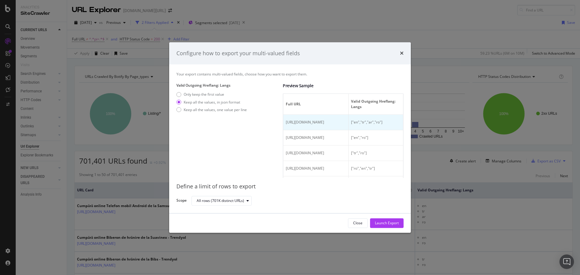
drag, startPoint x: 350, startPoint y: 120, endPoint x: 390, endPoint y: 125, distance: 40.4
click at [402, 122] on div "Full URL Valid Outgoing Hreflang: Langs https://www.trendyol.com/ro/samsung-tel…" at bounding box center [343, 136] width 121 height 85
drag, startPoint x: 386, startPoint y: 125, endPoint x: 382, endPoint y: 133, distance: 8.9
click at [383, 125] on span "["en","tr","ar","ro"]" at bounding box center [366, 122] width 31 height 5
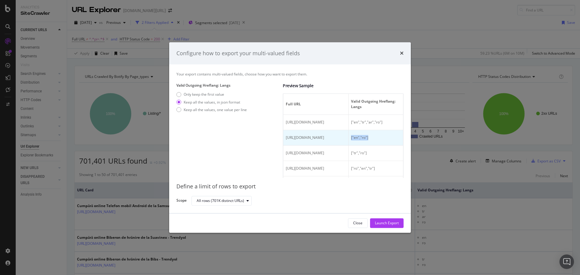
drag, startPoint x: 377, startPoint y: 142, endPoint x: 386, endPoint y: 142, distance: 9.4
click at [386, 141] on div "["en","ro"]" at bounding box center [376, 137] width 50 height 5
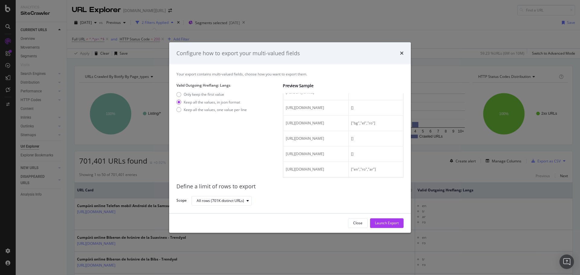
scroll to position [909, 0]
click at [395, 225] on div "Launch Export" at bounding box center [387, 223] width 24 height 5
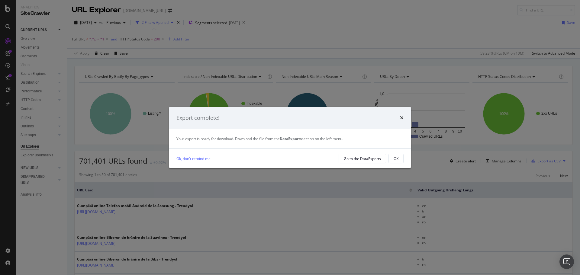
drag, startPoint x: 393, startPoint y: 158, endPoint x: 309, endPoint y: 147, distance: 84.7
click at [393, 158] on button "OK" at bounding box center [396, 159] width 15 height 10
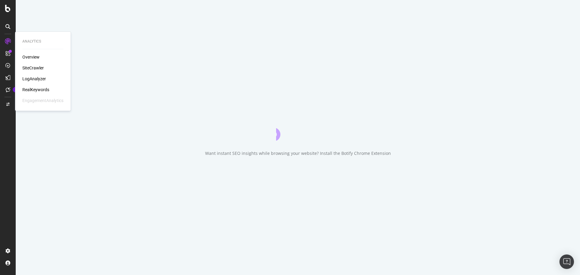
click at [29, 70] on div "SiteCrawler" at bounding box center [32, 68] width 21 height 6
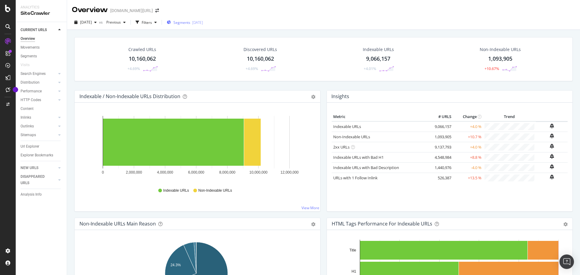
drag, startPoint x: 30, startPoint y: 147, endPoint x: 178, endPoint y: 22, distance: 193.5
click at [31, 147] on div "Url Explorer" at bounding box center [30, 147] width 19 height 6
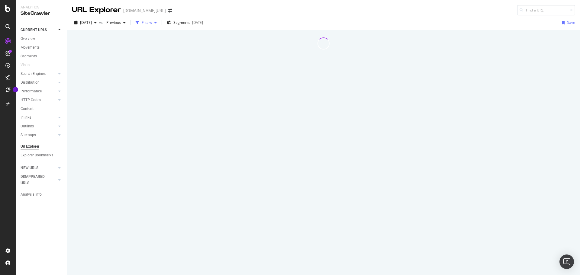
click at [159, 21] on div "button" at bounding box center [155, 23] width 7 height 4
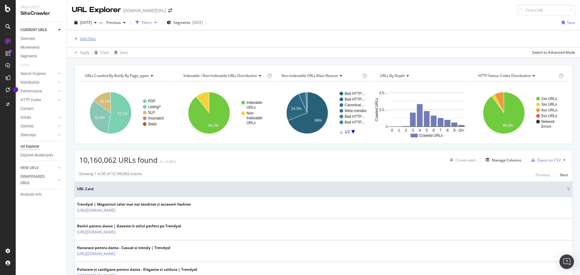
click at [90, 40] on div "Add Filter" at bounding box center [88, 38] width 16 height 5
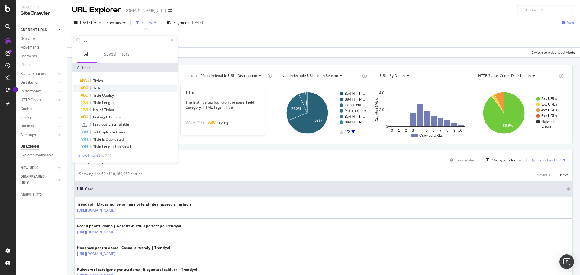
type input "tit"
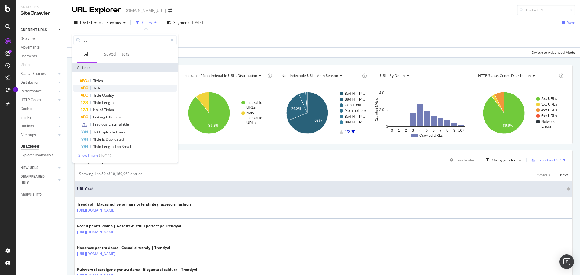
click at [100, 86] on span "Title" at bounding box center [97, 88] width 8 height 5
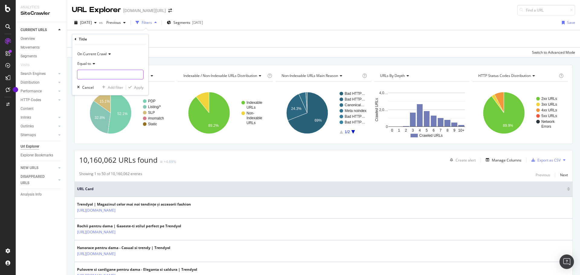
click at [96, 74] on input "text" at bounding box center [110, 75] width 66 height 10
paste input "Explorează"
type input "Explorează"
click at [86, 64] on span "Equal to" at bounding box center [84, 63] width 14 height 5
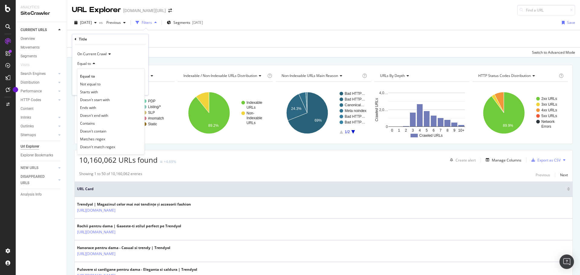
click at [92, 122] on span "Contains" at bounding box center [87, 123] width 15 height 5
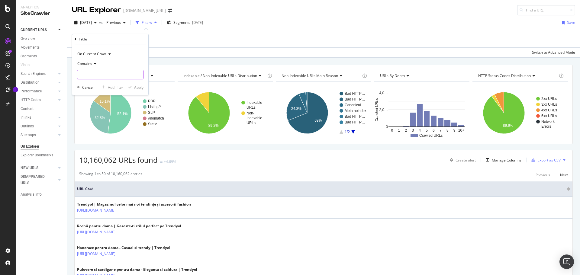
click at [103, 78] on input "text" at bounding box center [110, 75] width 66 height 10
paste input "Explorează"
type input "Explorează"
click at [140, 86] on div "Apply" at bounding box center [138, 87] width 9 height 5
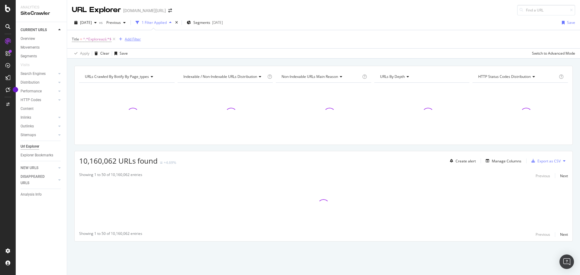
click at [126, 38] on div "Add Filter" at bounding box center [133, 39] width 16 height 5
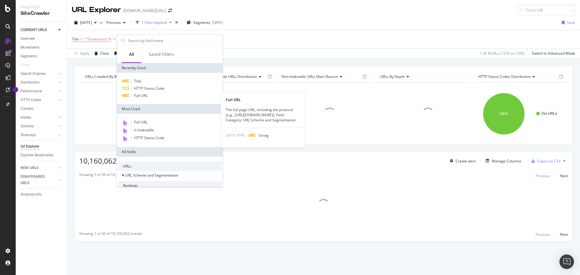
click at [137, 94] on span "Full URL" at bounding box center [140, 95] width 13 height 5
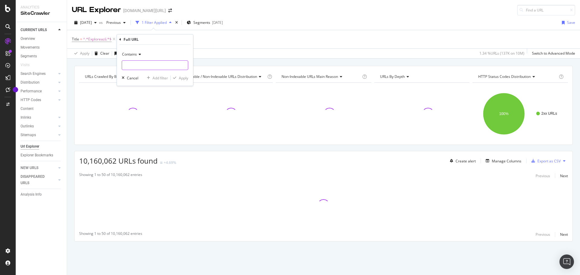
click at [141, 68] on input "text" at bounding box center [155, 65] width 66 height 10
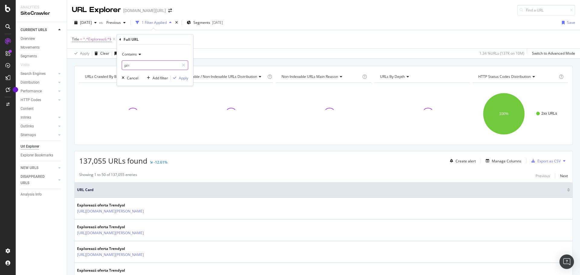
type input "pi="
click at [136, 57] on div "Contains" at bounding box center [155, 55] width 67 height 10
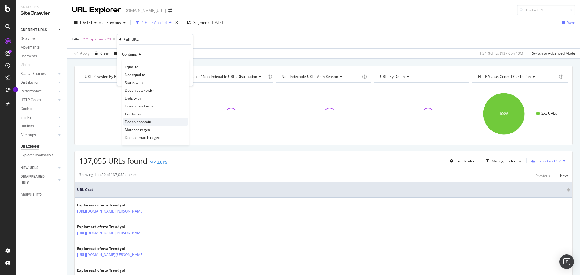
click at [139, 121] on span "Doesn't contain" at bounding box center [138, 121] width 26 height 5
click at [180, 76] on div "Apply" at bounding box center [183, 78] width 9 height 5
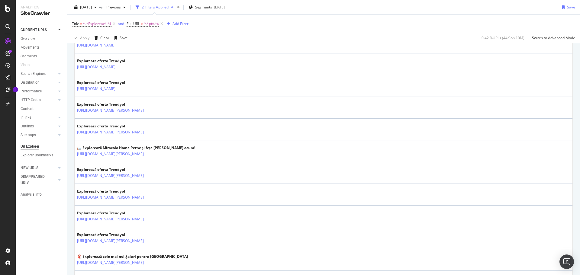
scroll to position [1046, 0]
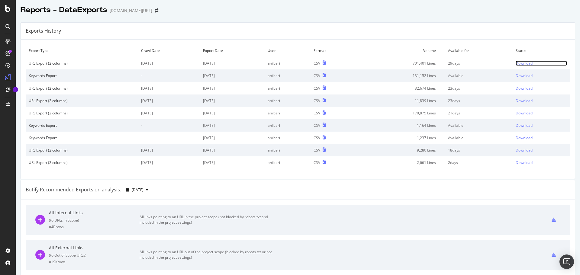
click at [516, 64] on div "Download" at bounding box center [524, 63] width 17 height 5
